Goal: Transaction & Acquisition: Obtain resource

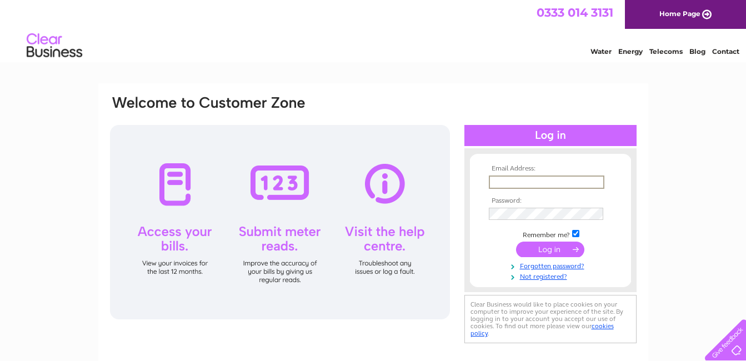
type input "ruthnn25@aol.com"
click at [516, 242] on input "submit" at bounding box center [550, 250] width 68 height 16
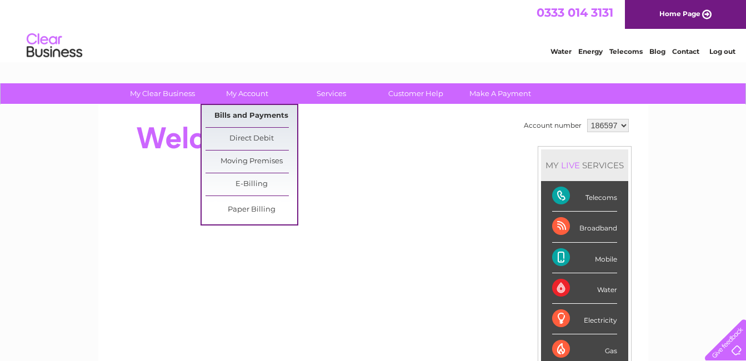
click at [263, 109] on link "Bills and Payments" at bounding box center [252, 116] width 92 height 22
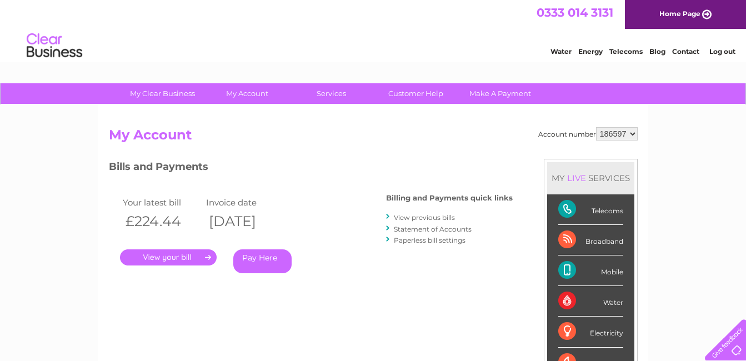
click at [409, 217] on link "View previous bills" at bounding box center [424, 217] width 61 height 8
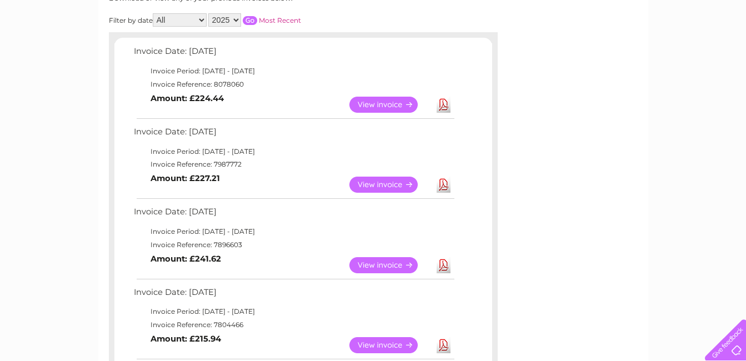
scroll to position [166, 0]
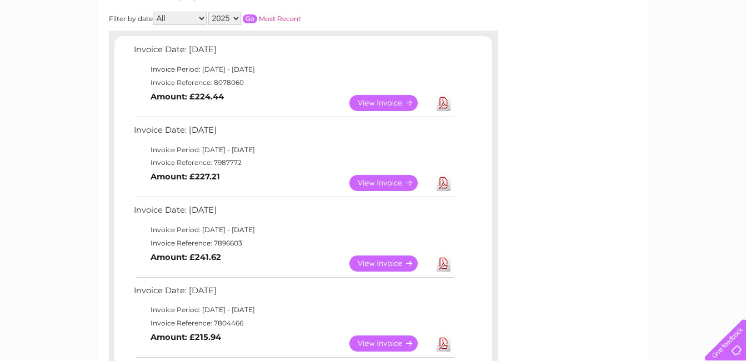
click at [443, 266] on link "Download" at bounding box center [444, 264] width 14 height 16
click at [439, 182] on link "Download" at bounding box center [444, 183] width 14 height 16
click at [449, 101] on link "Download" at bounding box center [444, 103] width 14 height 16
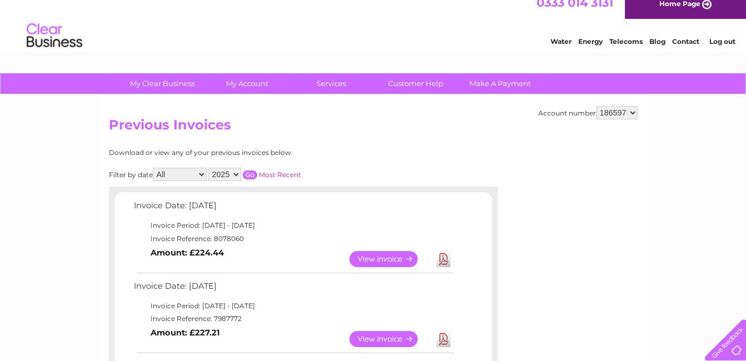
scroll to position [0, 0]
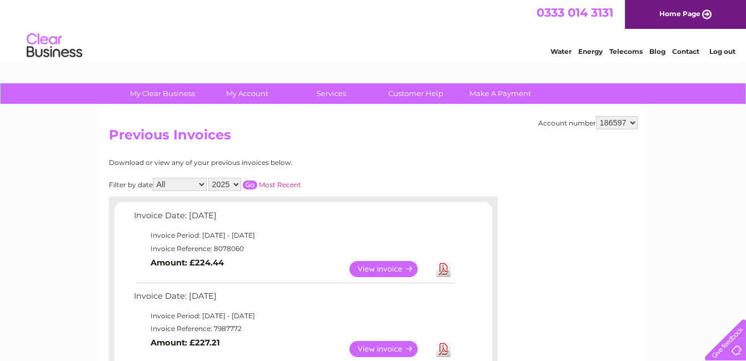
click at [721, 54] on link "Log out" at bounding box center [722, 51] width 26 height 8
